Goal: Find specific page/section: Find specific page/section

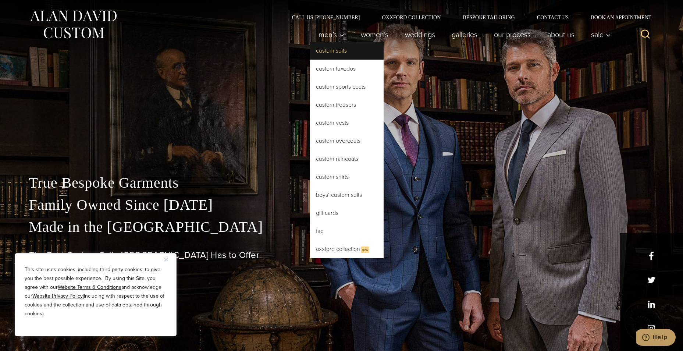
click at [324, 49] on link "Custom Suits" at bounding box center [347, 51] width 74 height 18
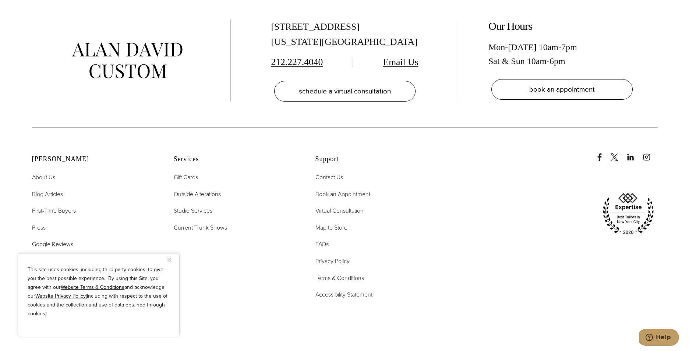
scroll to position [4783, 0]
